Goal: Use online tool/utility: Use online tool/utility

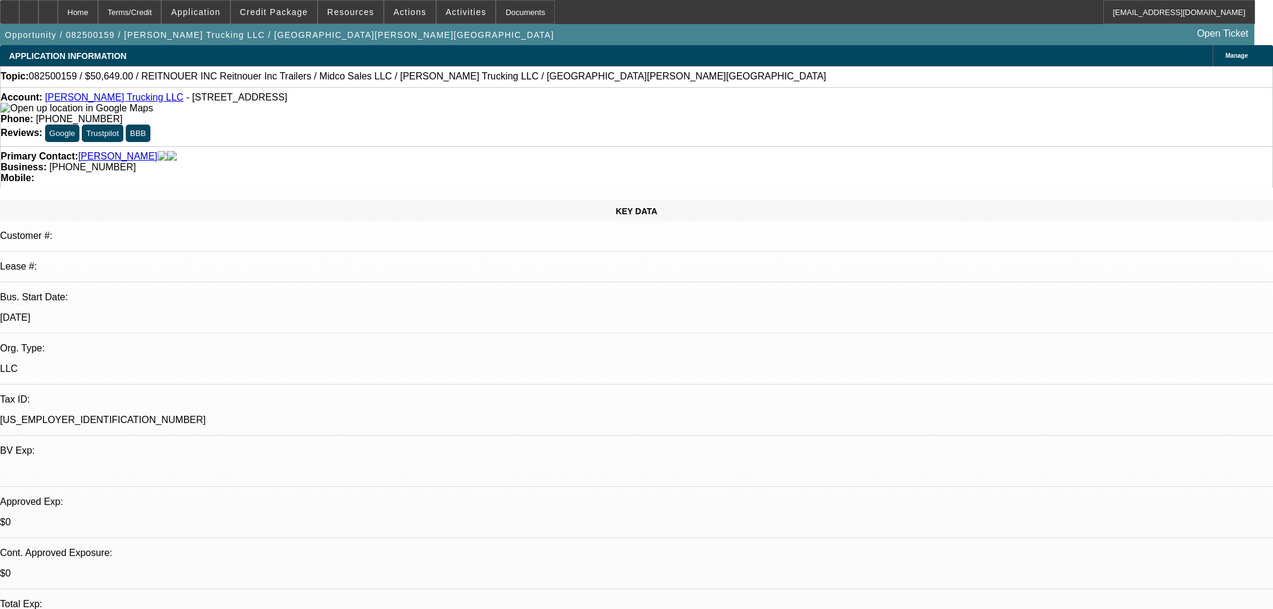
select select "0"
select select "3"
select select "0.1"
select select "4"
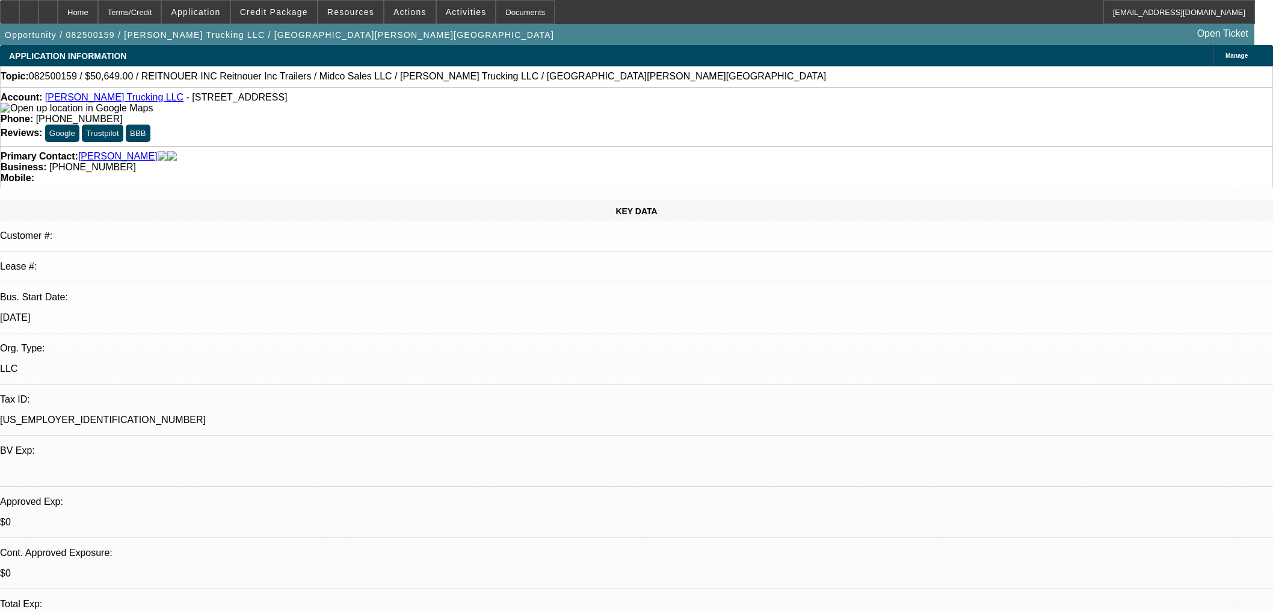
select select "0"
select select "3"
select select "0.1"
select select "4"
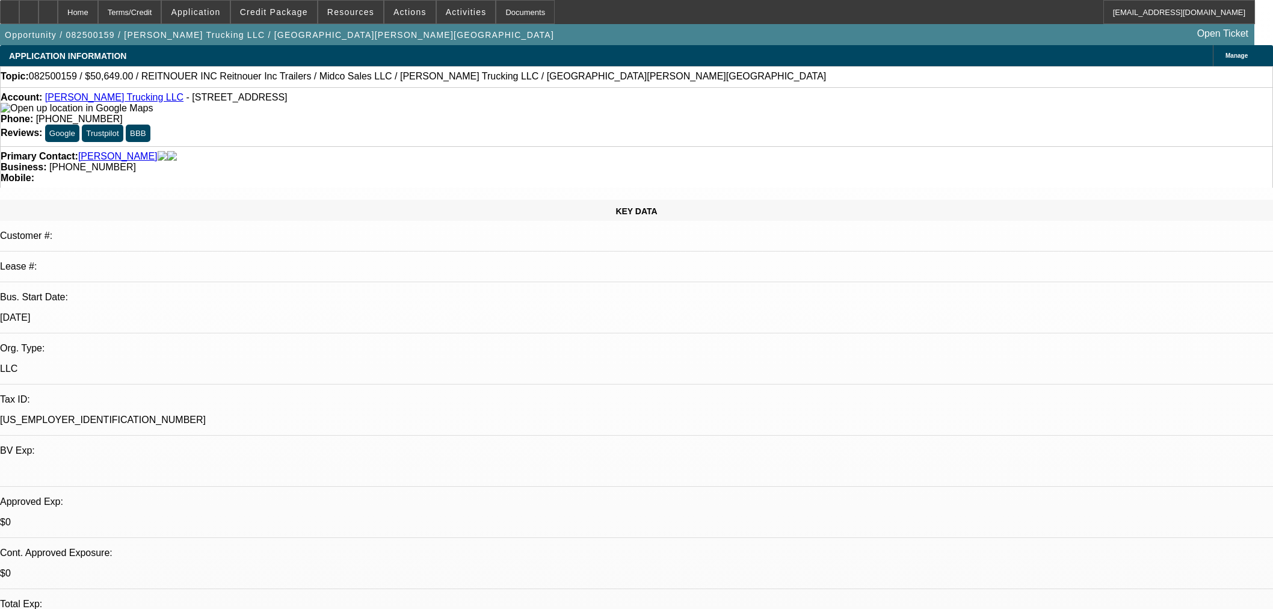
select select "0"
select select "3"
select select "0.1"
select select "4"
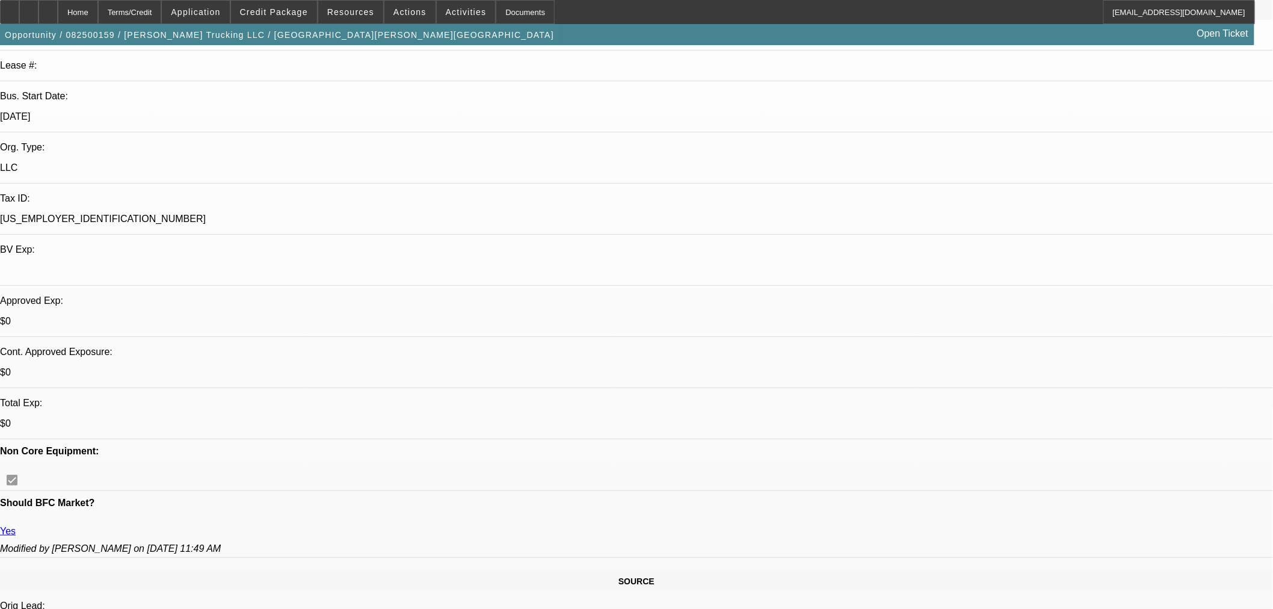
scroll to position [334, 0]
